Goal: Navigation & Orientation: Understand site structure

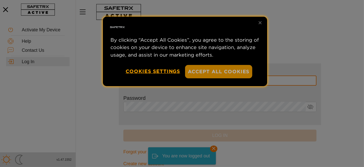
type input "**********"
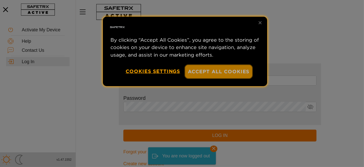
click at [210, 71] on button "Accept All Cookies" at bounding box center [218, 71] width 67 height 13
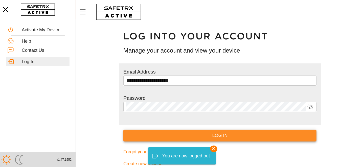
click at [220, 135] on span "Log In" at bounding box center [219, 136] width 185 height 8
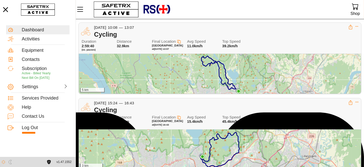
scroll to position [122, 0]
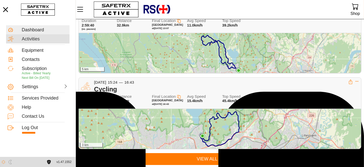
click at [33, 40] on div "Activities" at bounding box center [45, 39] width 46 height 6
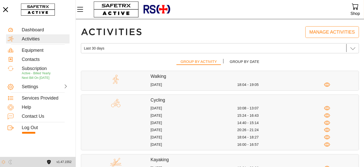
scroll to position [16, 0]
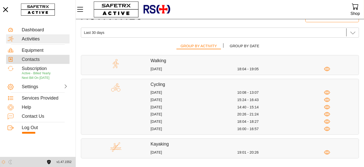
click at [34, 59] on div "Contacts" at bounding box center [45, 60] width 46 height 6
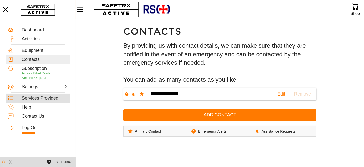
click at [34, 100] on div "Services Provided" at bounding box center [45, 99] width 46 height 6
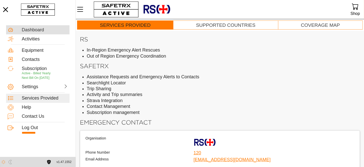
click at [29, 30] on div "Dashboard" at bounding box center [45, 30] width 46 height 6
